Goal: Task Accomplishment & Management: Use online tool/utility

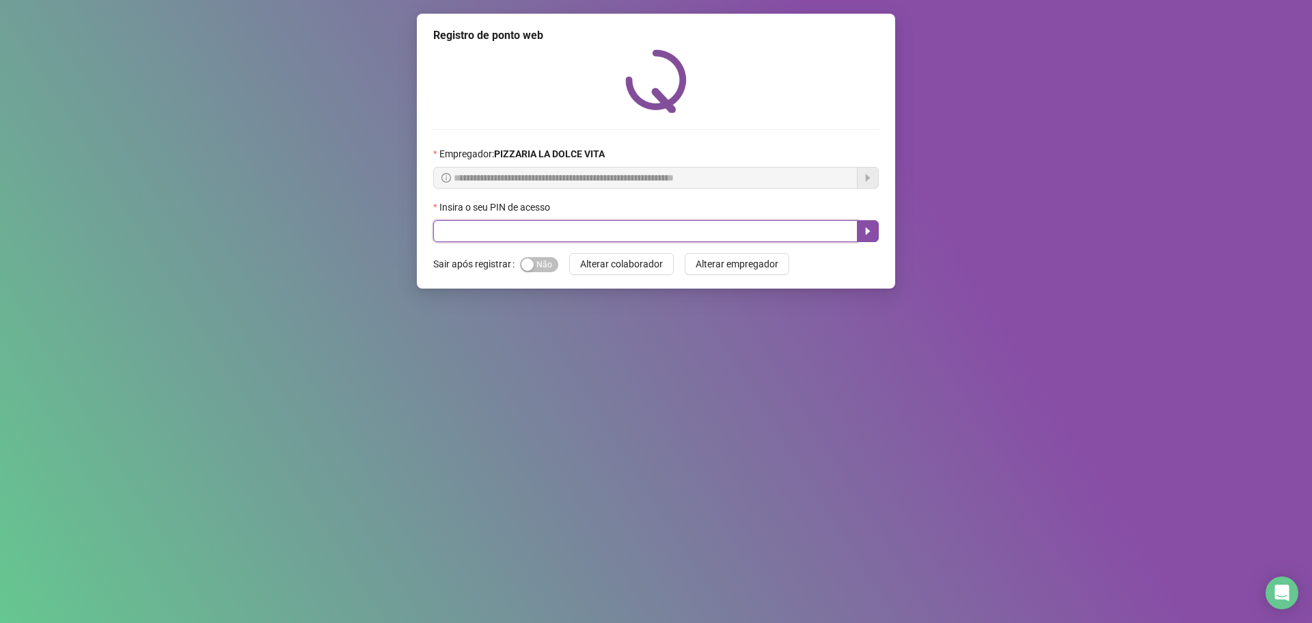
click at [572, 233] on input "text" at bounding box center [645, 231] width 424 height 22
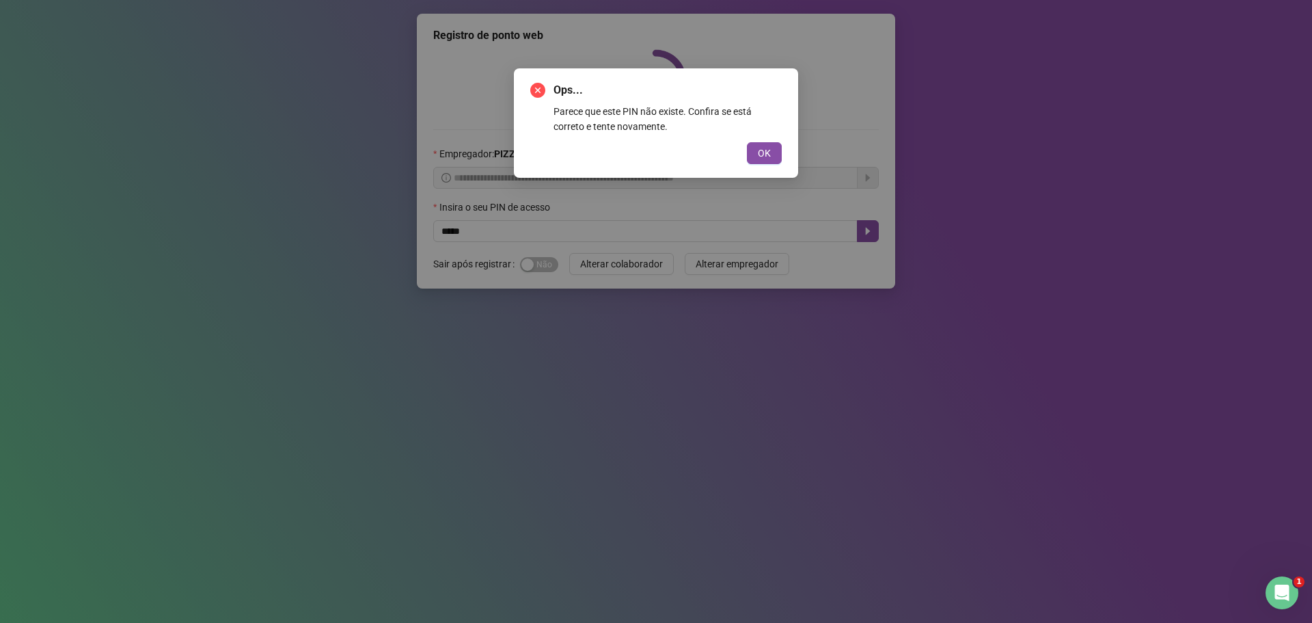
click at [792, 152] on div "Ops... Parece que este PIN não existe. Confira se está correto e tente novament…" at bounding box center [656, 122] width 284 height 109
click at [787, 150] on div "Ops... Parece que este PIN não existe. Confira se está correto e tente novament…" at bounding box center [656, 122] width 284 height 109
click at [774, 156] on button "OK" at bounding box center [764, 153] width 35 height 22
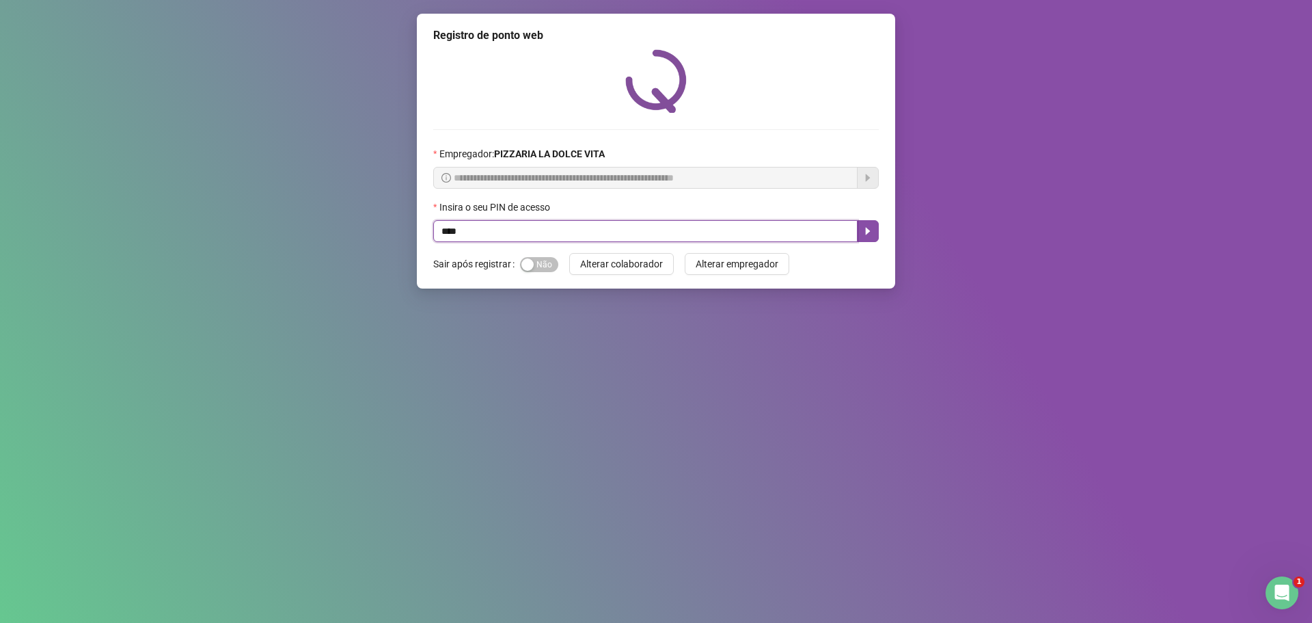
type input "****"
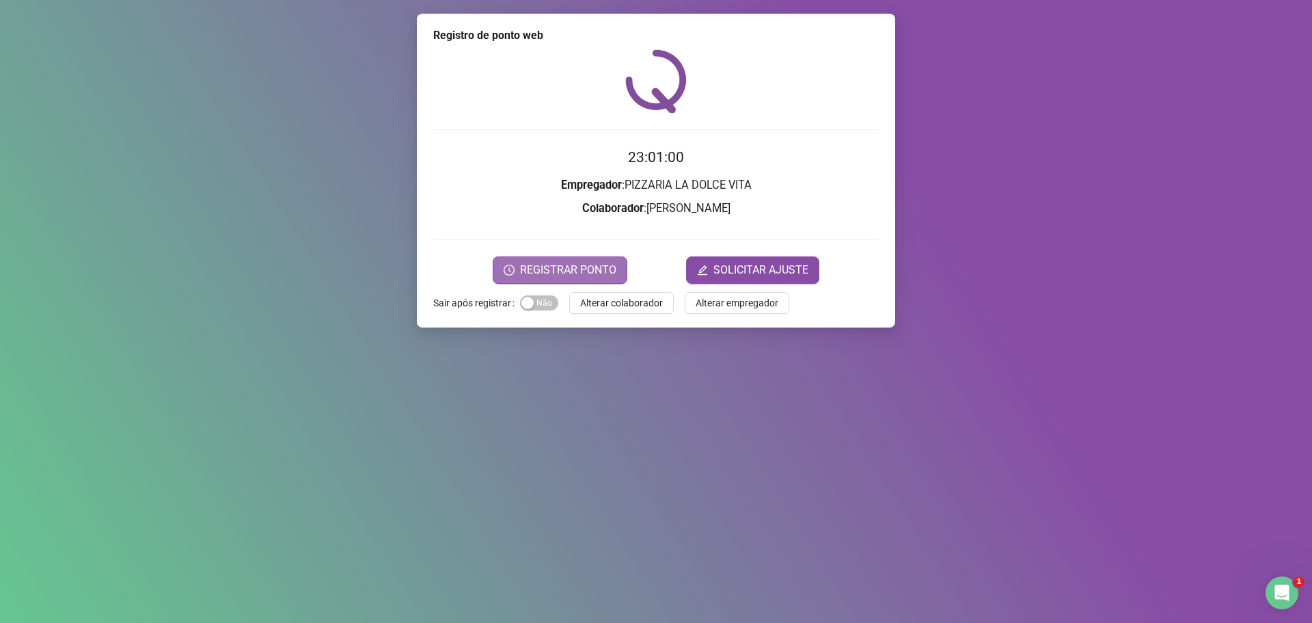
click at [594, 270] on span "REGISTRAR PONTO" at bounding box center [568, 270] width 96 height 16
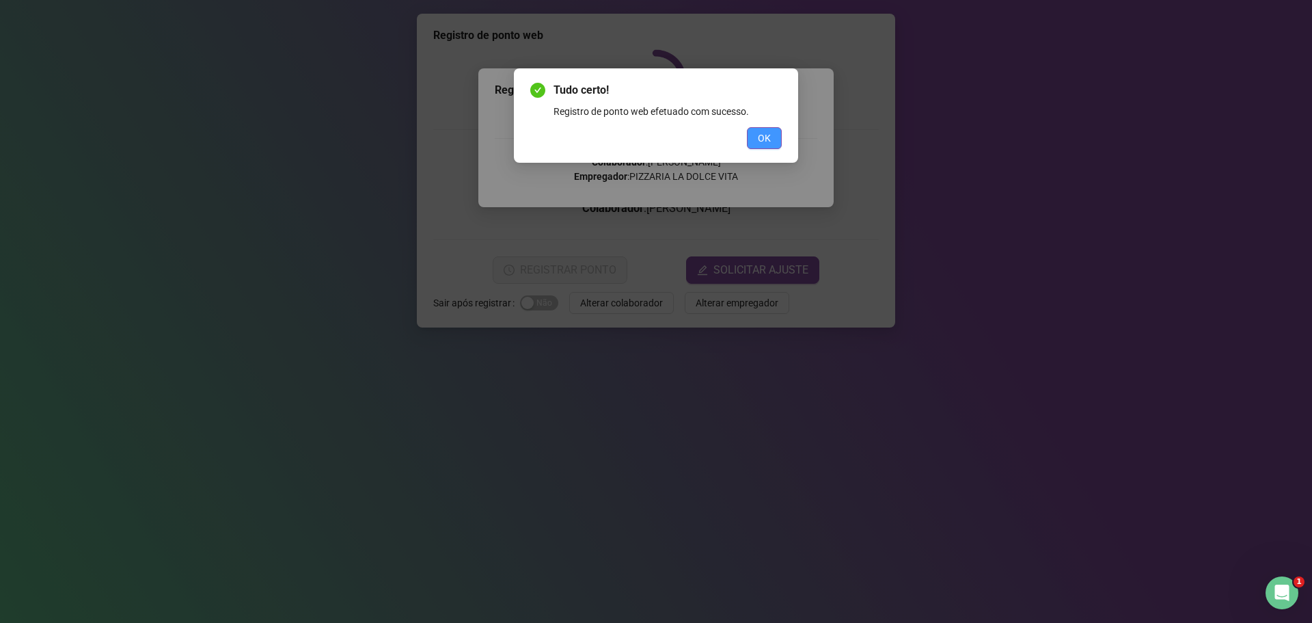
click at [761, 139] on span "OK" at bounding box center [764, 138] width 13 height 15
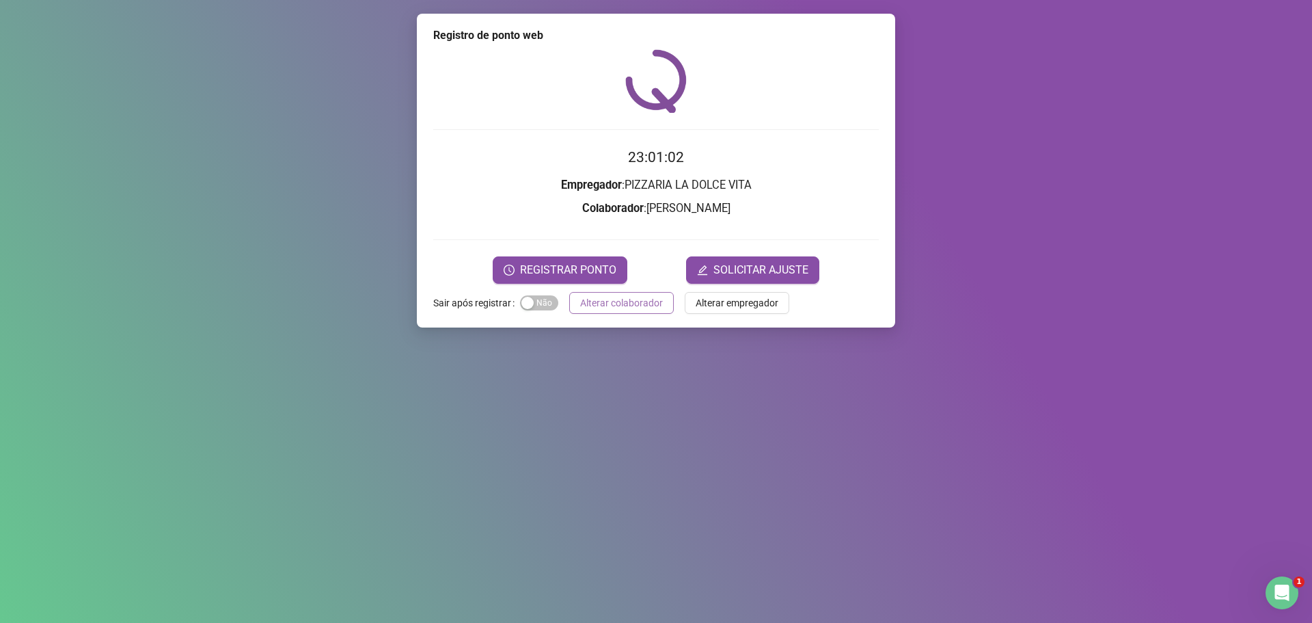
click at [614, 307] on span "Alterar colaborador" at bounding box center [621, 302] width 83 height 15
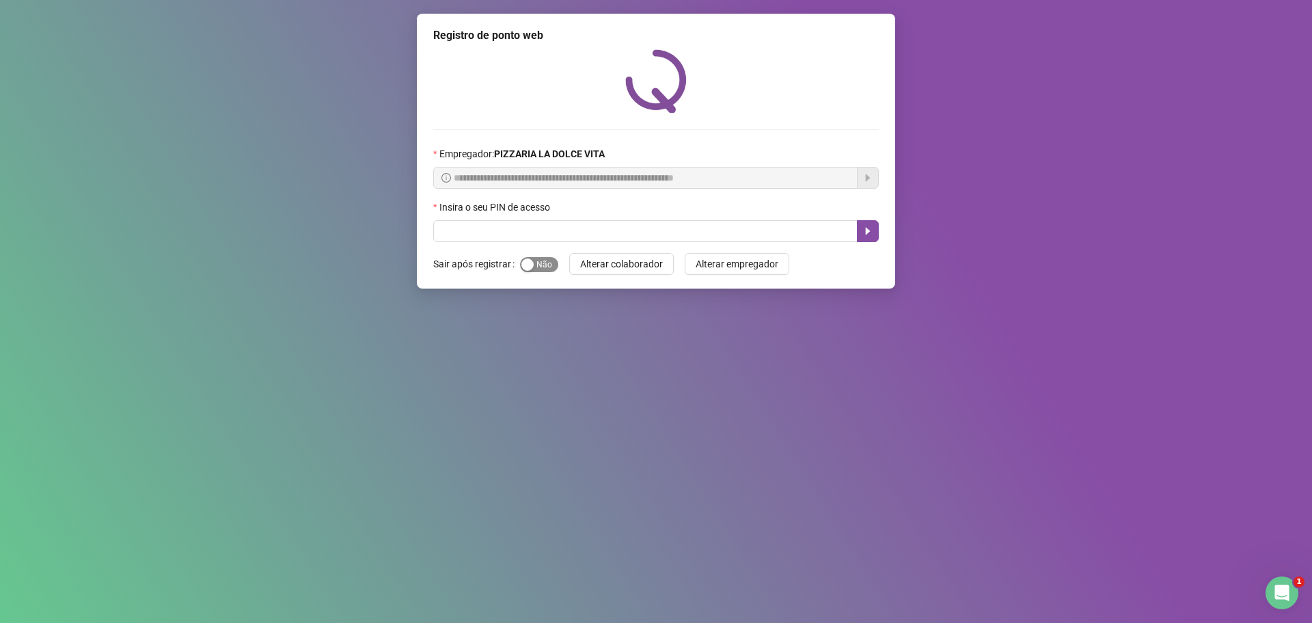
click at [530, 271] on div "button" at bounding box center [527, 264] width 12 height 12
click at [543, 234] on input "text" at bounding box center [645, 231] width 424 height 22
click at [542, 234] on input "text" at bounding box center [645, 231] width 424 height 22
type input "****"
click at [862, 232] on button "button" at bounding box center [868, 231] width 22 height 22
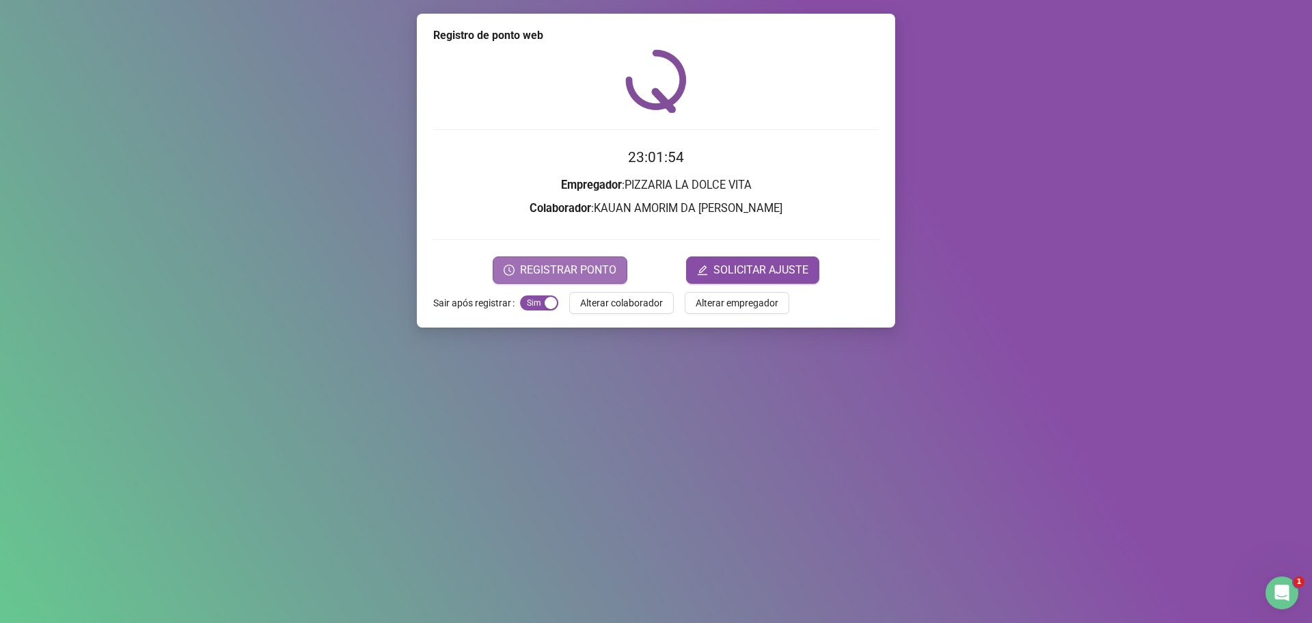
click at [590, 269] on span "REGISTRAR PONTO" at bounding box center [568, 270] width 96 height 16
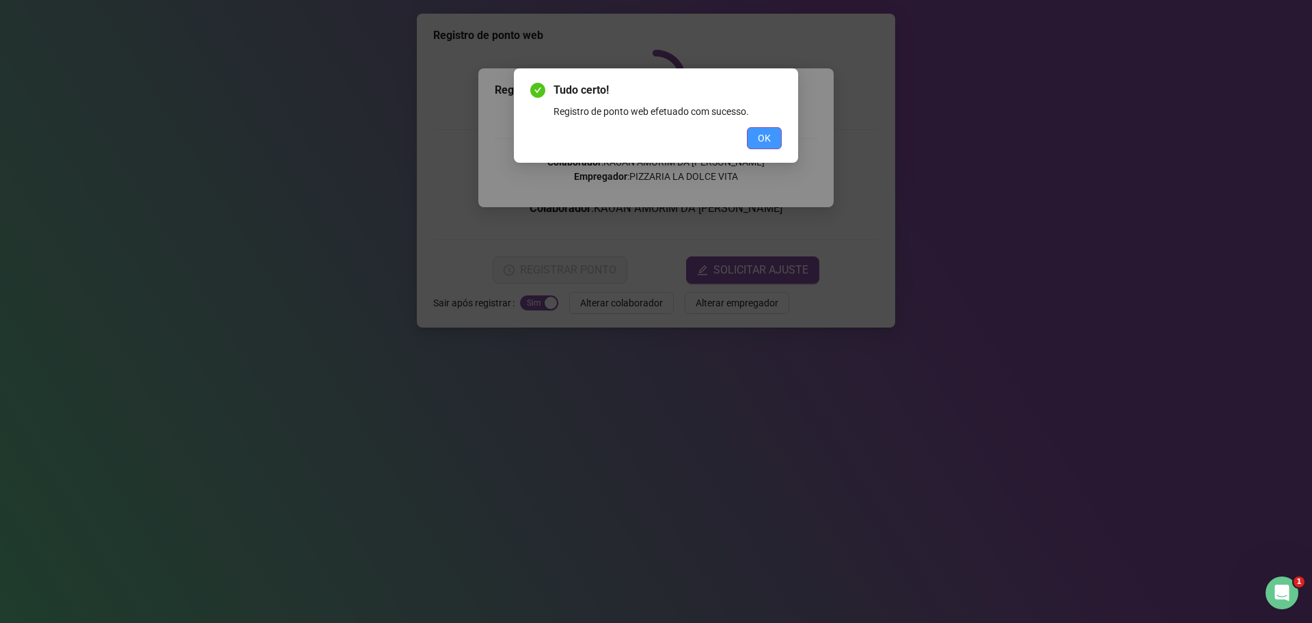
click at [761, 134] on span "OK" at bounding box center [764, 138] width 13 height 15
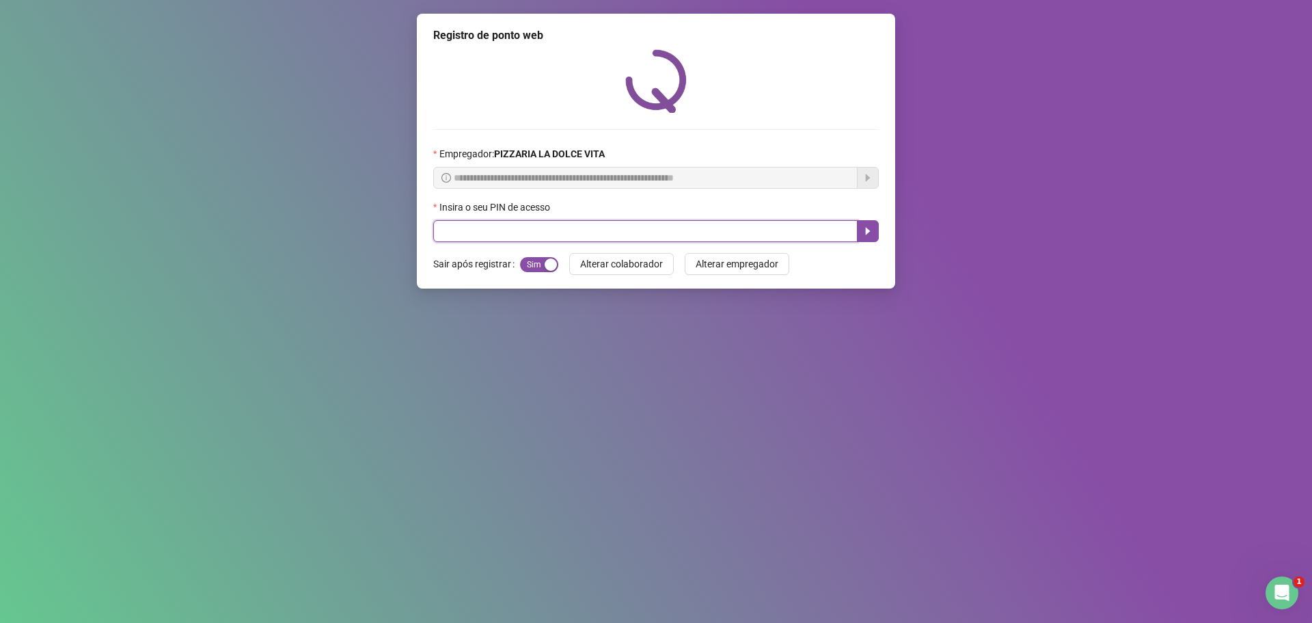
click at [742, 224] on input "text" at bounding box center [645, 231] width 424 height 22
type input "****"
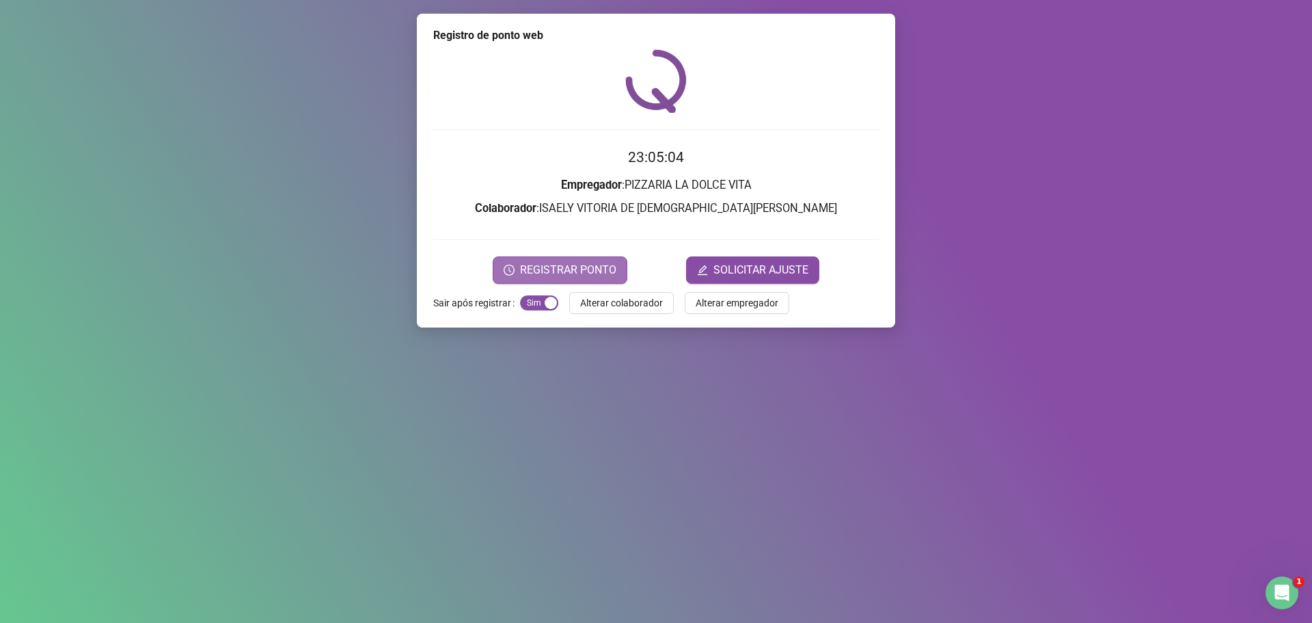
click at [599, 270] on span "REGISTRAR PONTO" at bounding box center [568, 270] width 96 height 16
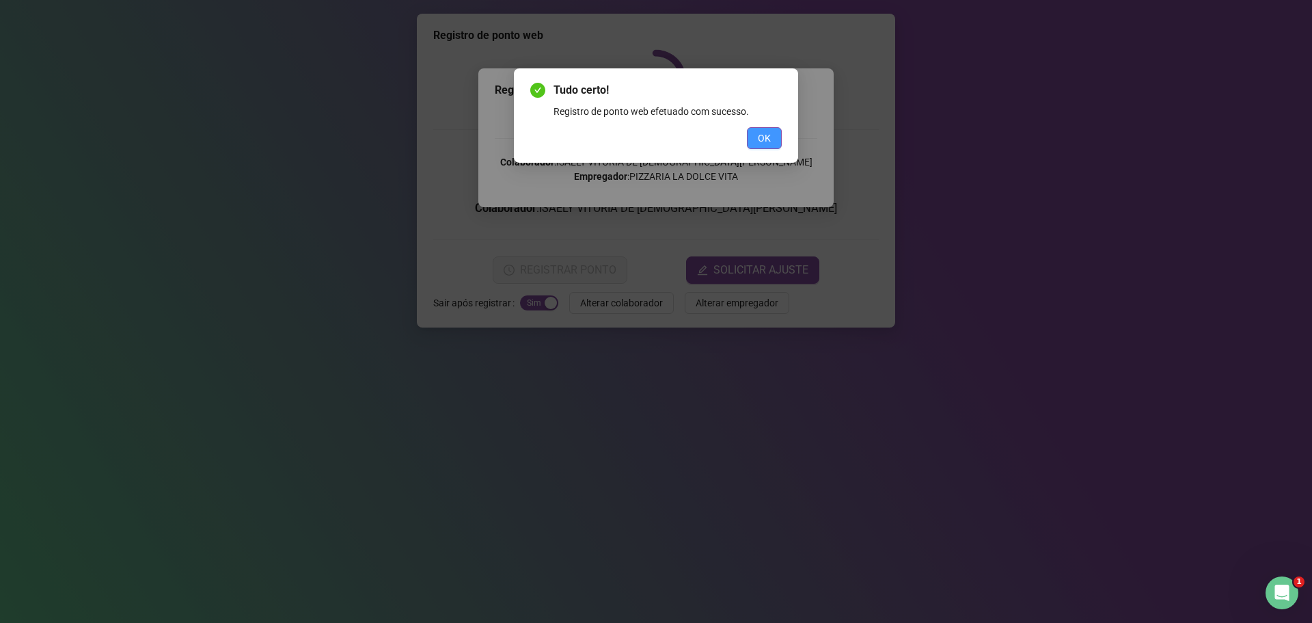
click at [763, 136] on span "OK" at bounding box center [764, 138] width 13 height 15
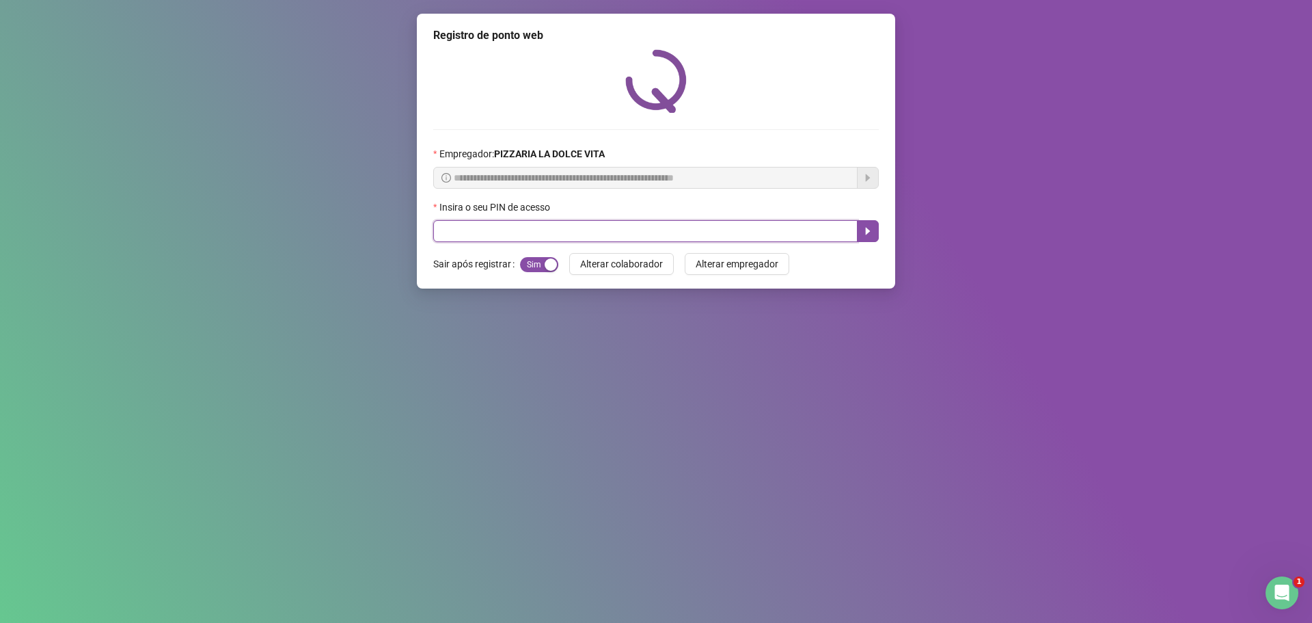
click at [655, 233] on input "text" at bounding box center [645, 231] width 424 height 22
type input "****"
click at [861, 235] on button "button" at bounding box center [868, 231] width 22 height 22
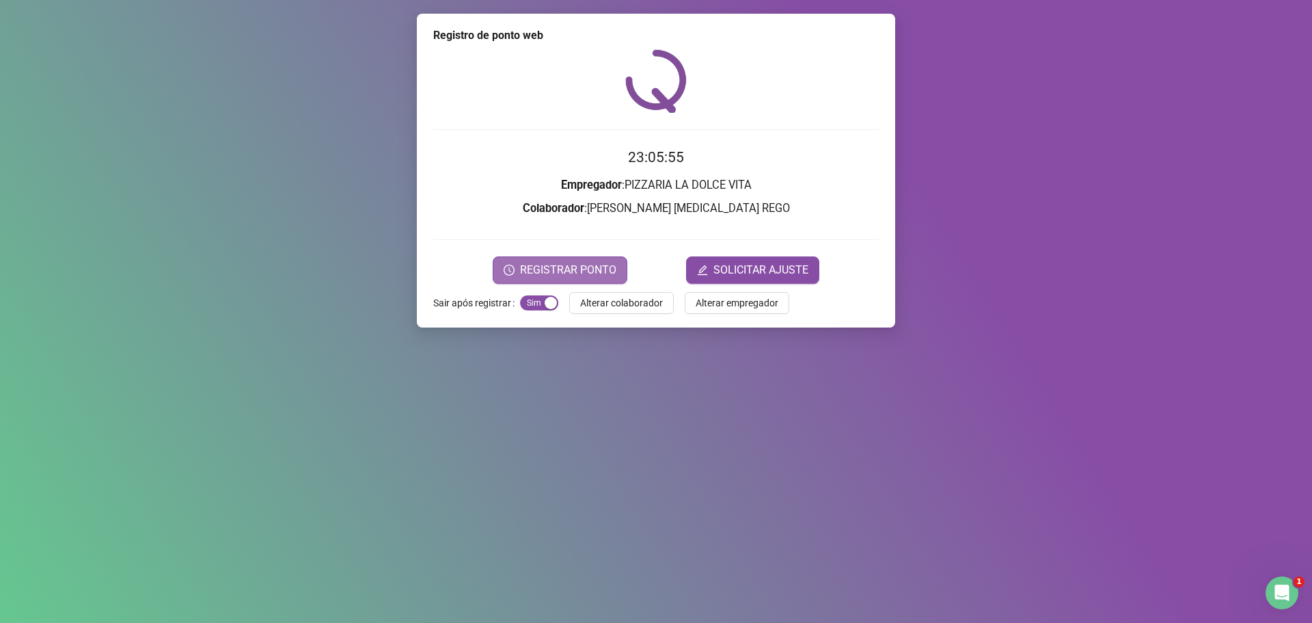
click at [567, 278] on button "REGISTRAR PONTO" at bounding box center [560, 269] width 135 height 27
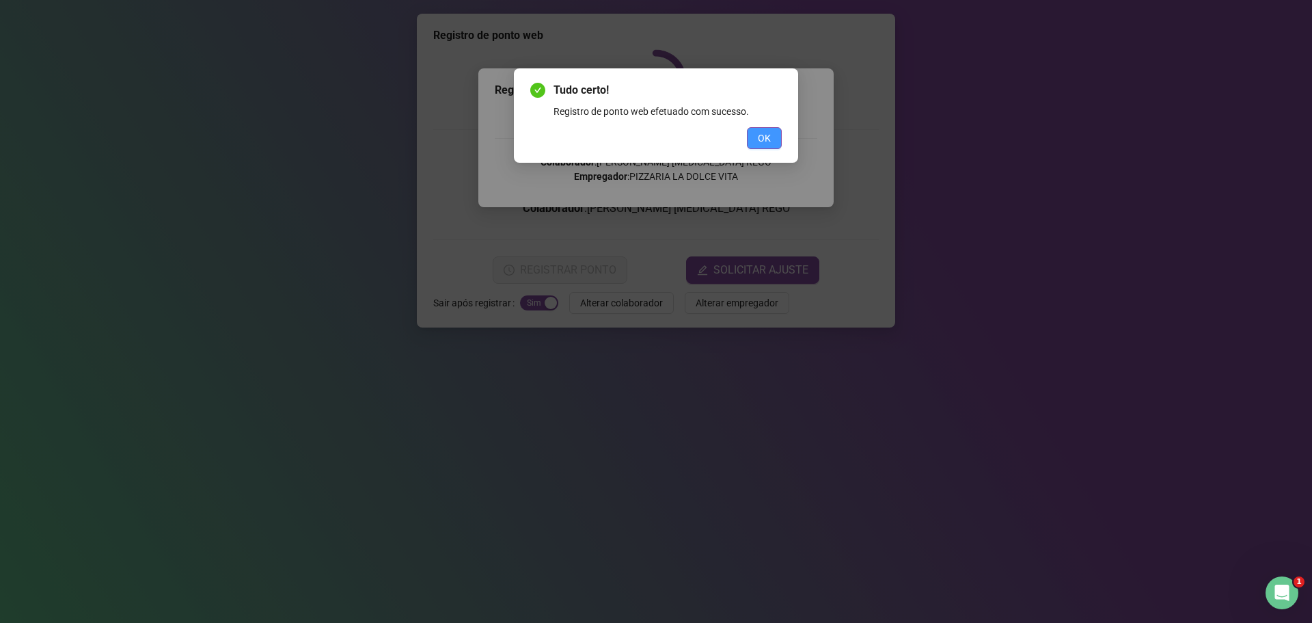
click at [771, 135] on button "OK" at bounding box center [764, 138] width 35 height 22
